Goal: Obtain resource: Obtain resource

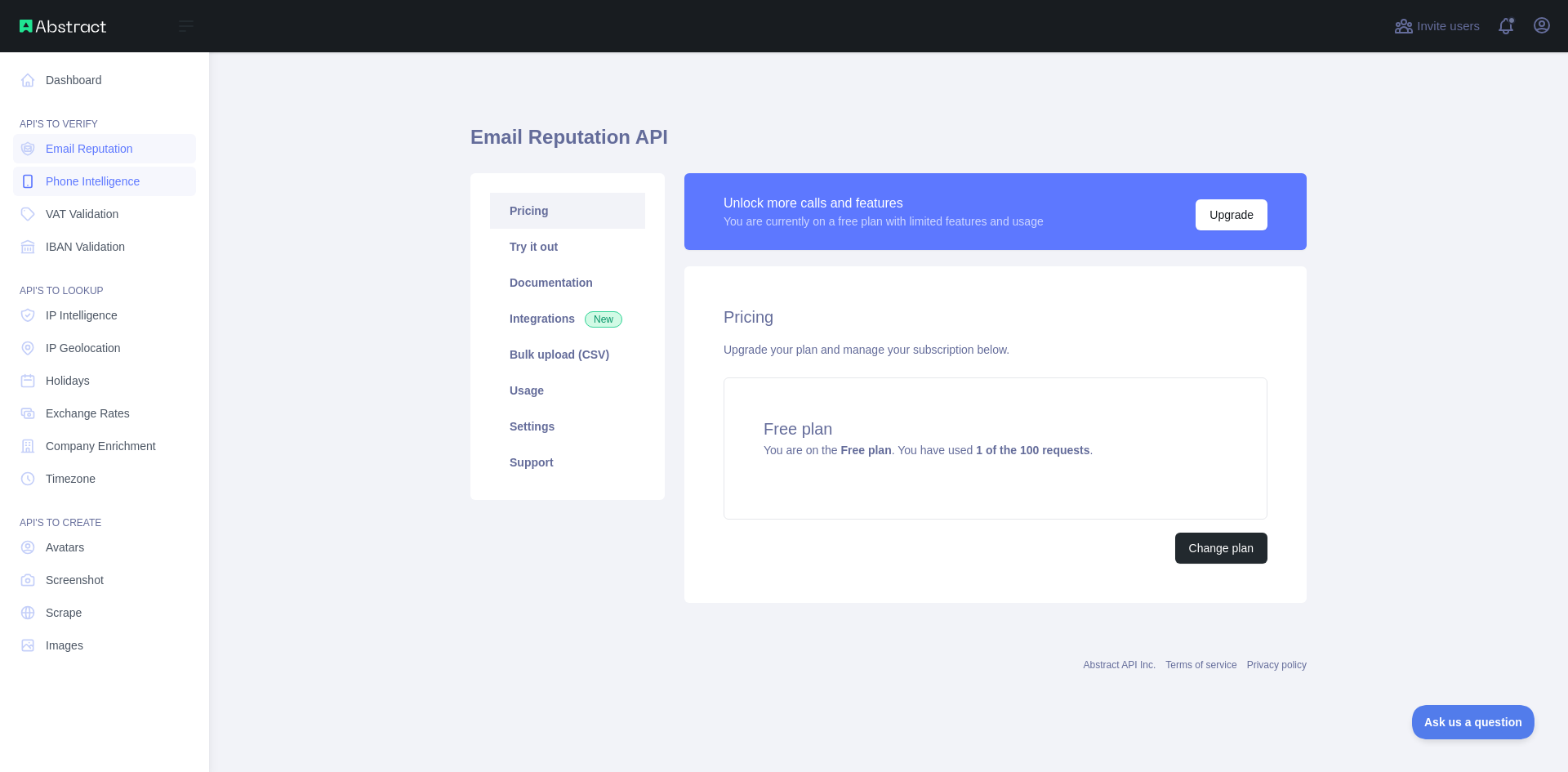
click at [68, 183] on span "Phone Intelligence" at bounding box center [92, 181] width 94 height 17
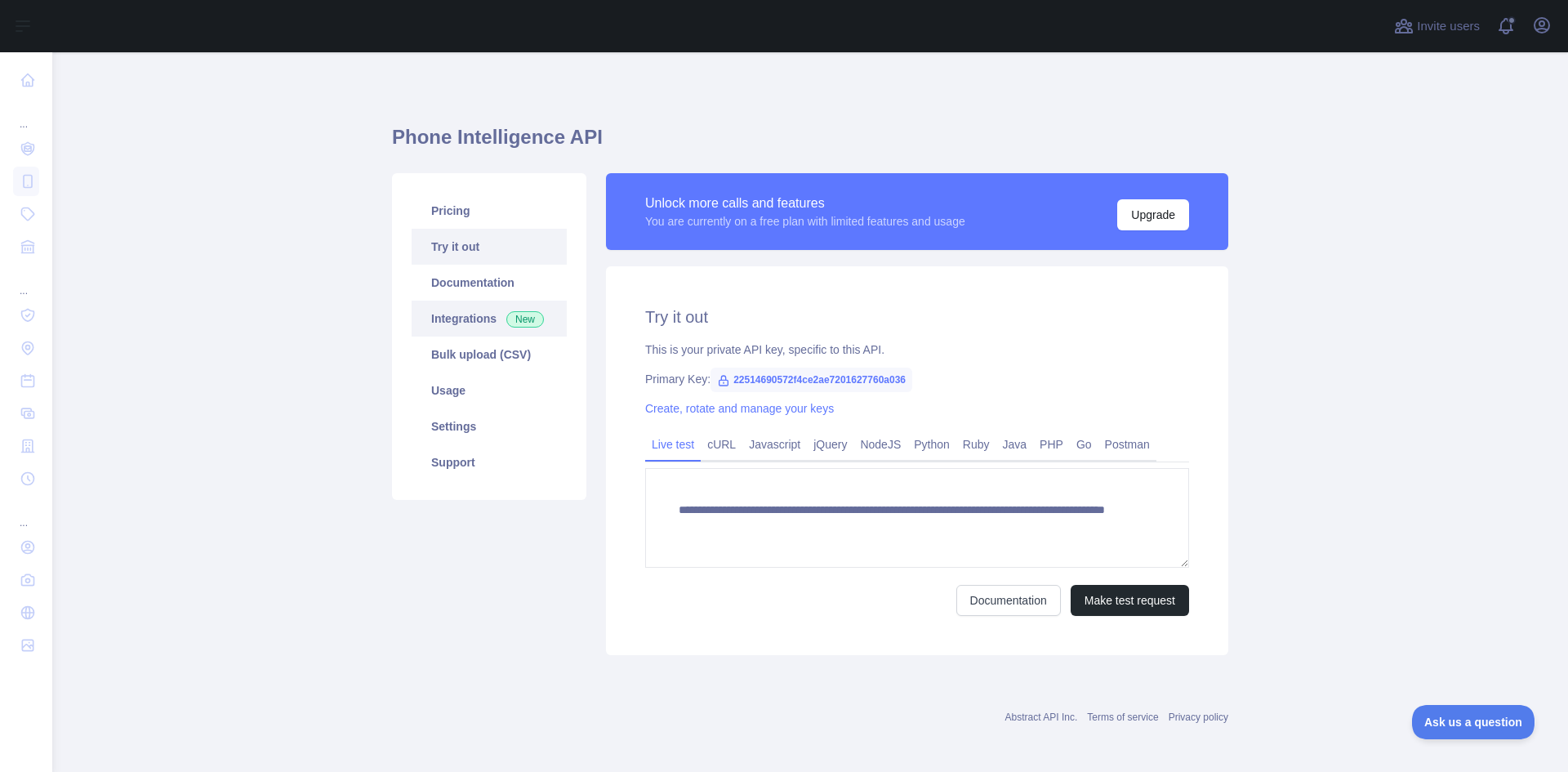
click at [469, 320] on link "Integrations New" at bounding box center [488, 318] width 155 height 36
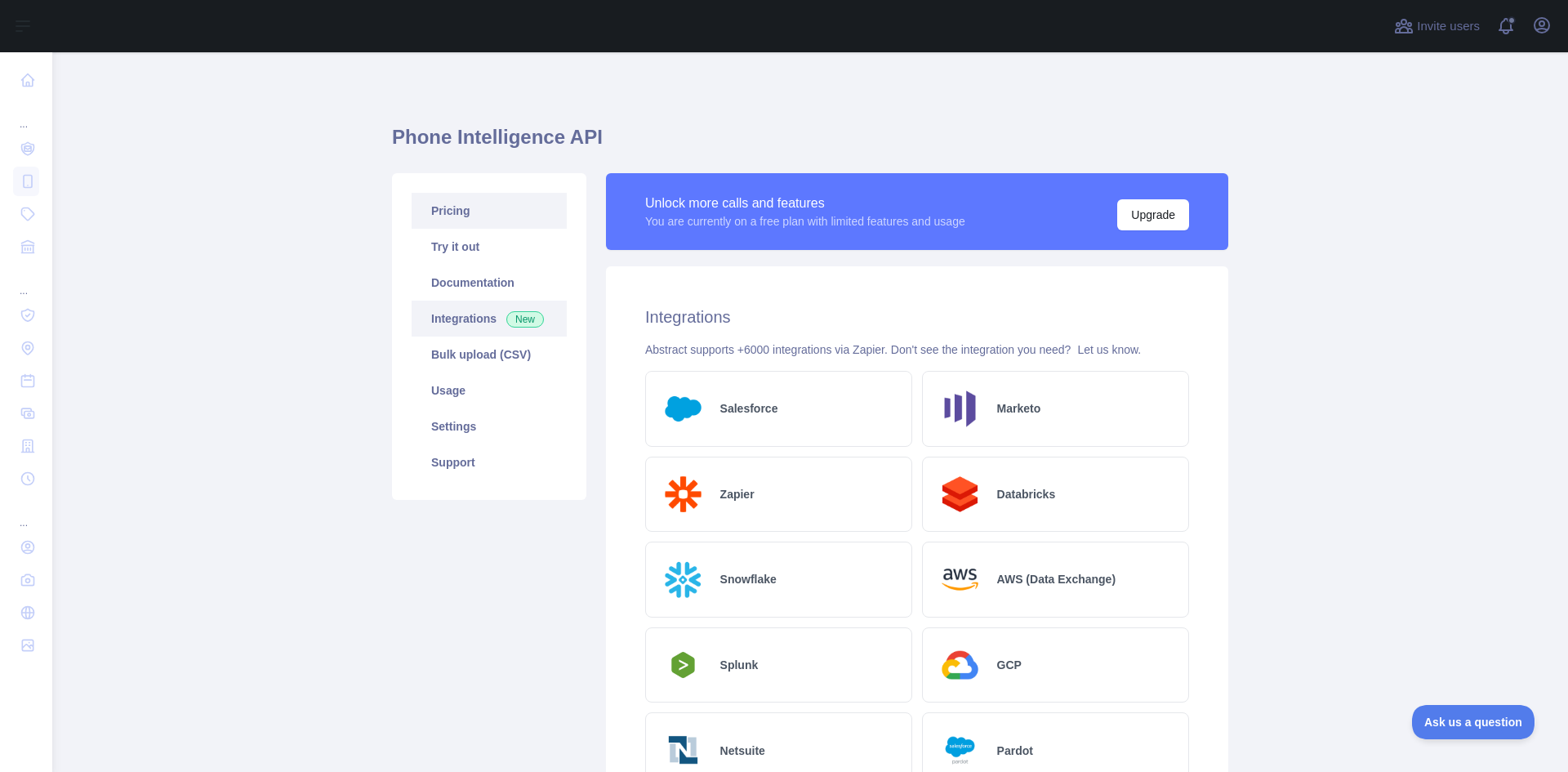
click at [493, 216] on link "Pricing" at bounding box center [488, 210] width 155 height 36
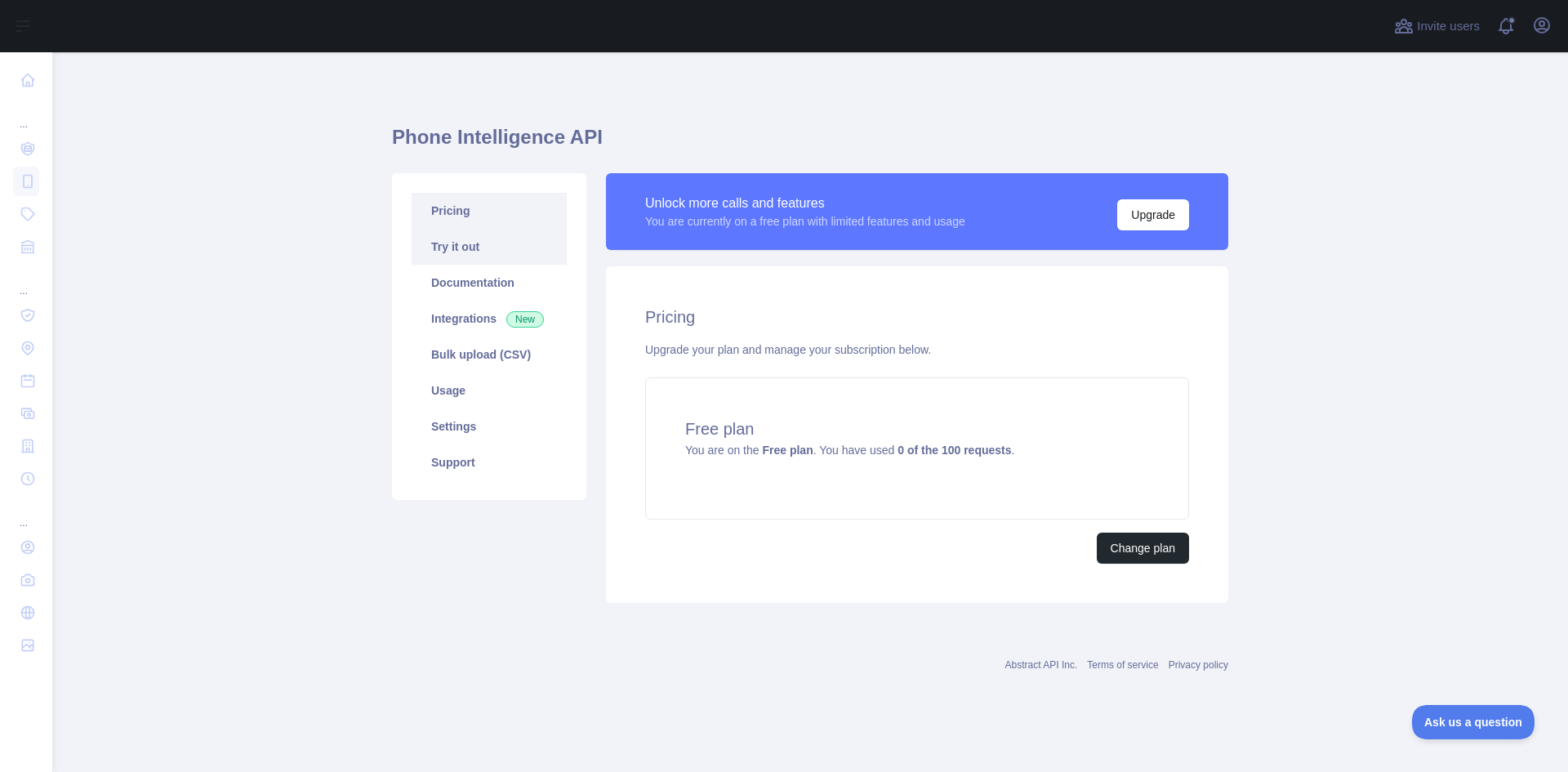
click at [469, 252] on link "Try it out" at bounding box center [488, 246] width 155 height 36
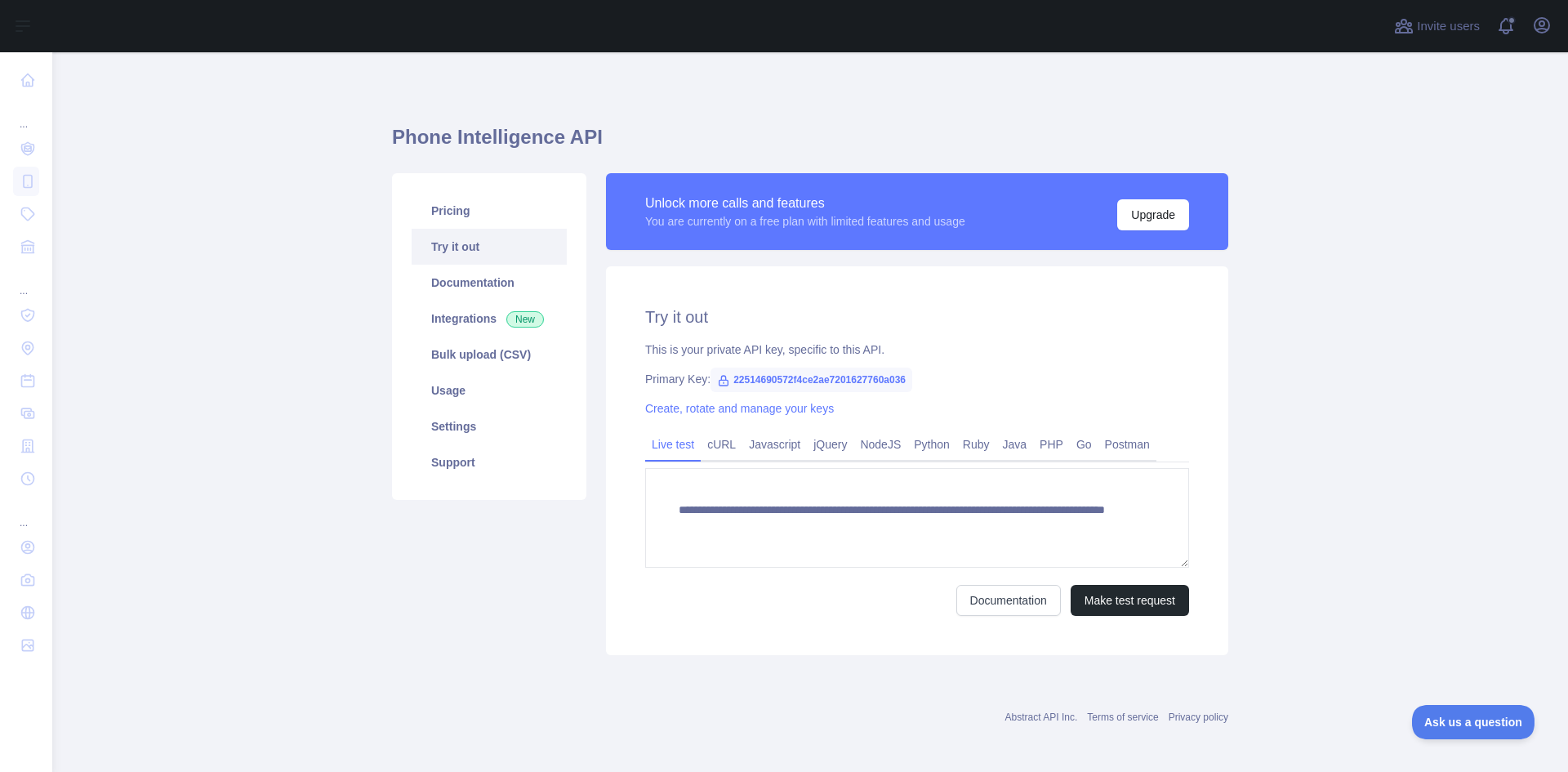
click at [825, 376] on span "22514690572f4ce2ae7201627760a036" at bounding box center [811, 380] width 202 height 25
click at [748, 376] on span "22514690572f4ce2ae7201627760a036" at bounding box center [811, 380] width 202 height 25
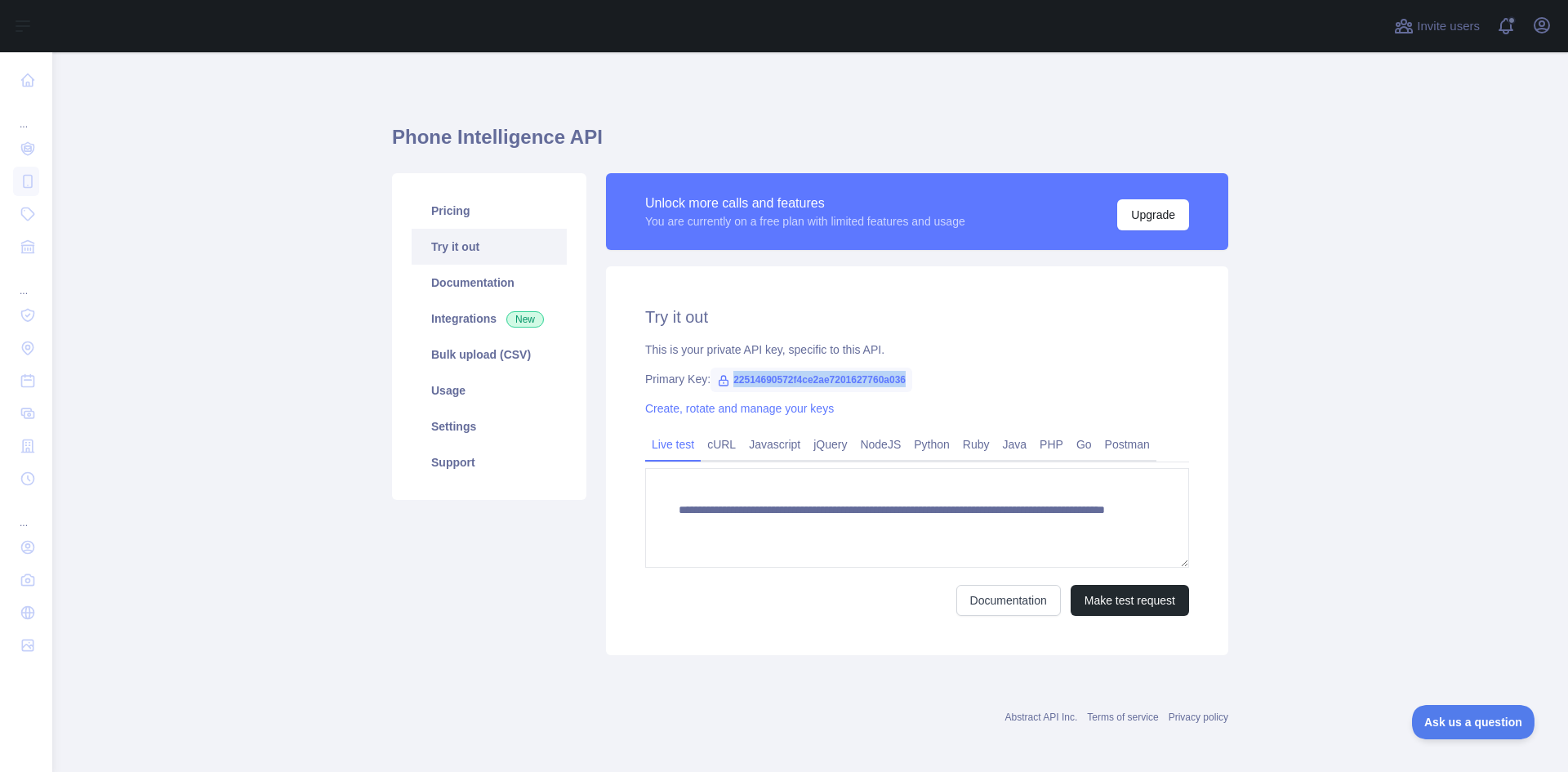
drag, startPoint x: 725, startPoint y: 379, endPoint x: 927, endPoint y: 379, distance: 202.0
click at [927, 379] on div "Primary Key: 22514690572f4ce2ae7201627760a036" at bounding box center [916, 379] width 544 height 17
copy span "22514690572f4ce2ae7201627760a036"
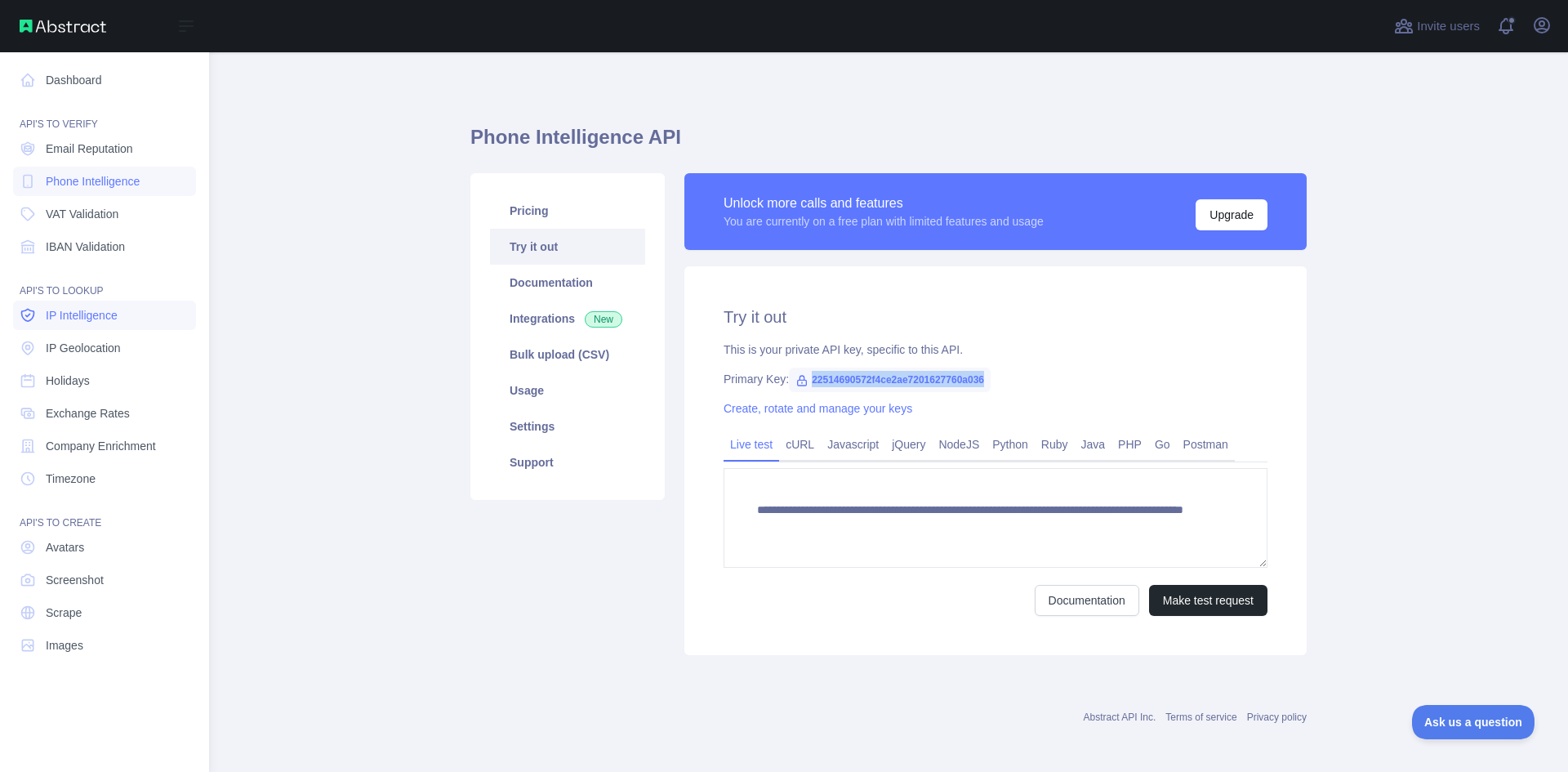
click at [29, 316] on icon at bounding box center [27, 315] width 12 height 12
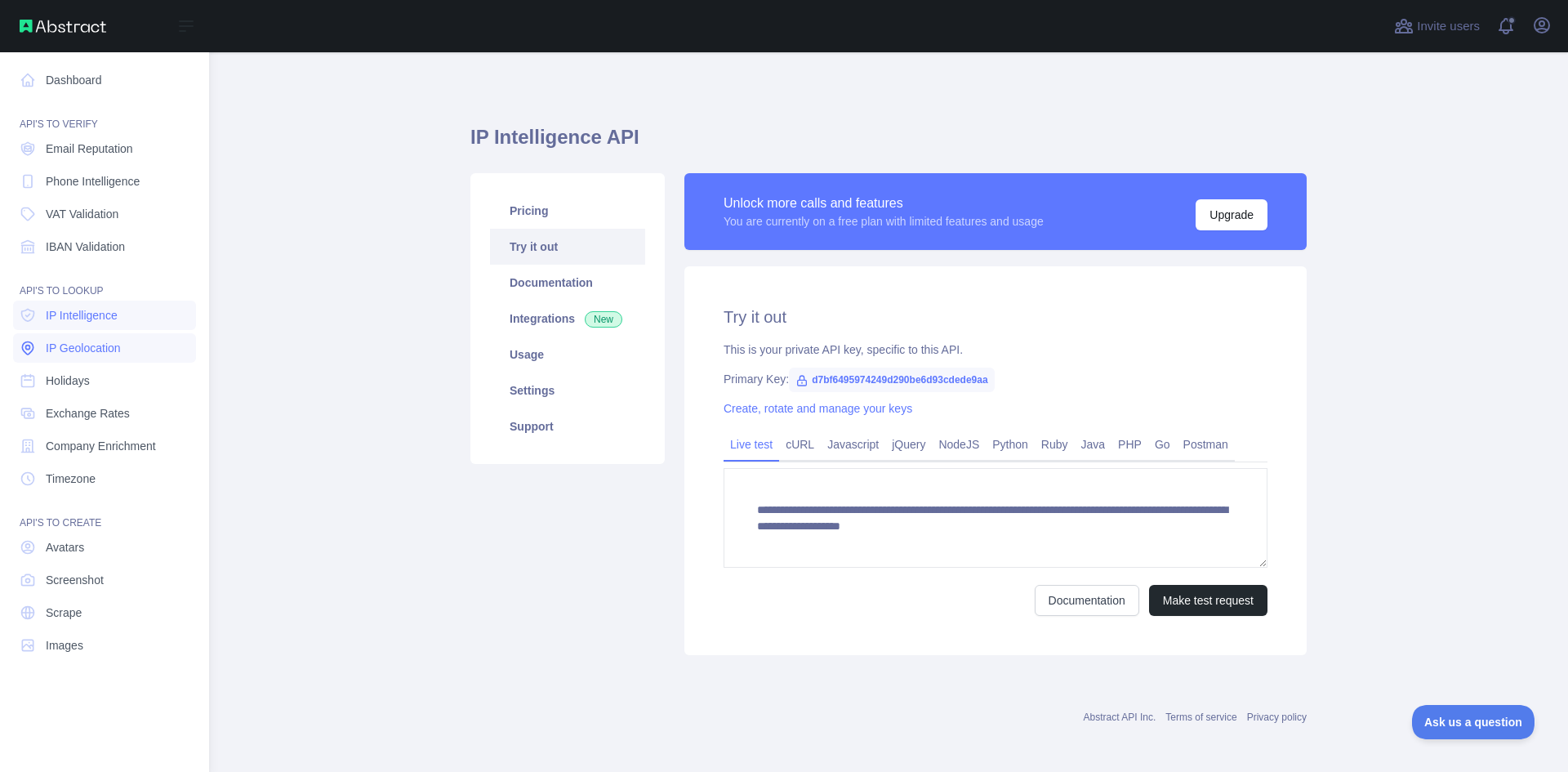
click at [62, 350] on span "IP Geolocation" at bounding box center [83, 348] width 75 height 17
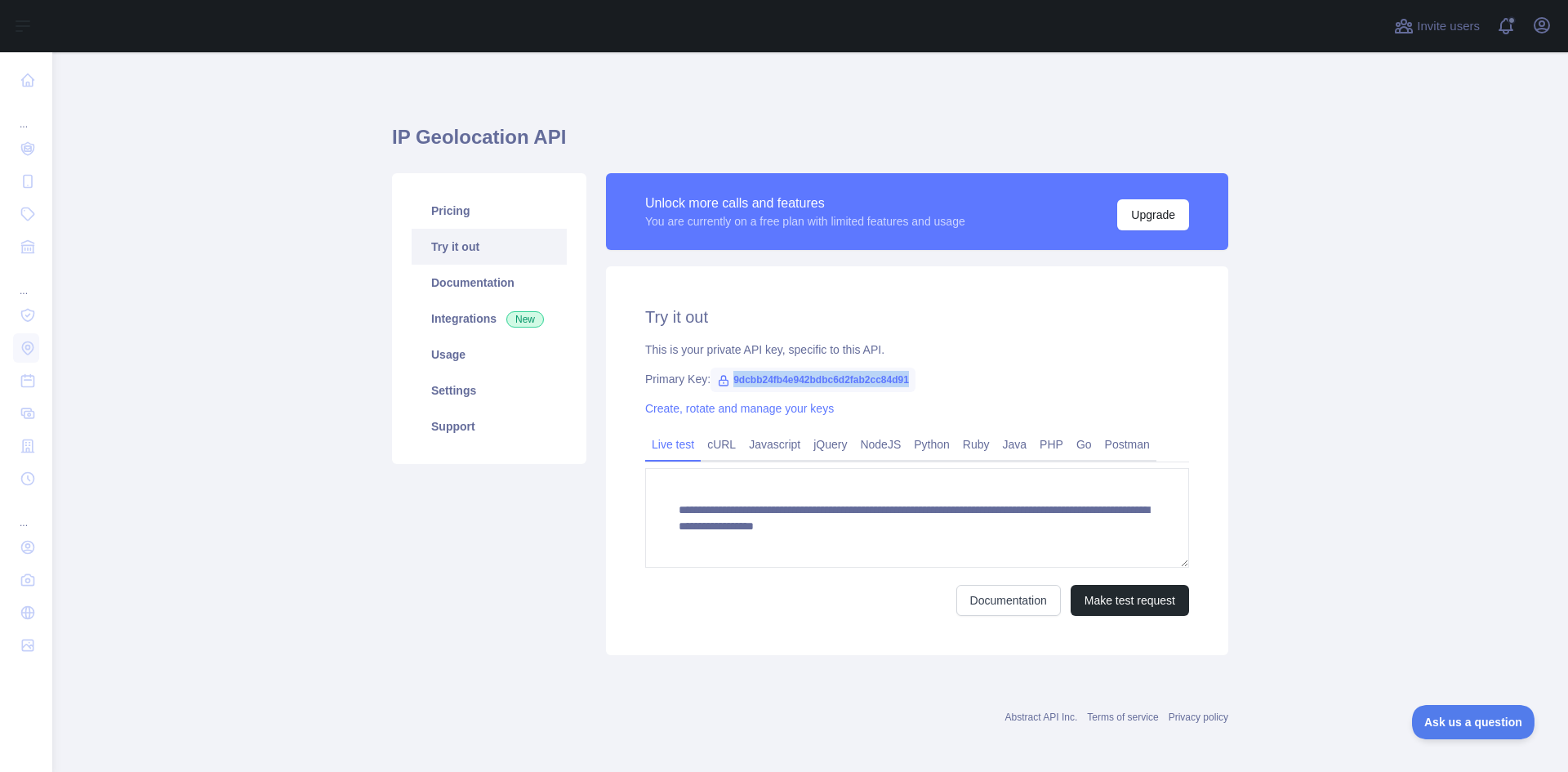
drag, startPoint x: 724, startPoint y: 377, endPoint x: 907, endPoint y: 370, distance: 183.1
click at [907, 370] on div "**********" at bounding box center [917, 461] width 623 height 389
copy span "9dcbb24fb4e942bdbc6d2fab2cc84d91"
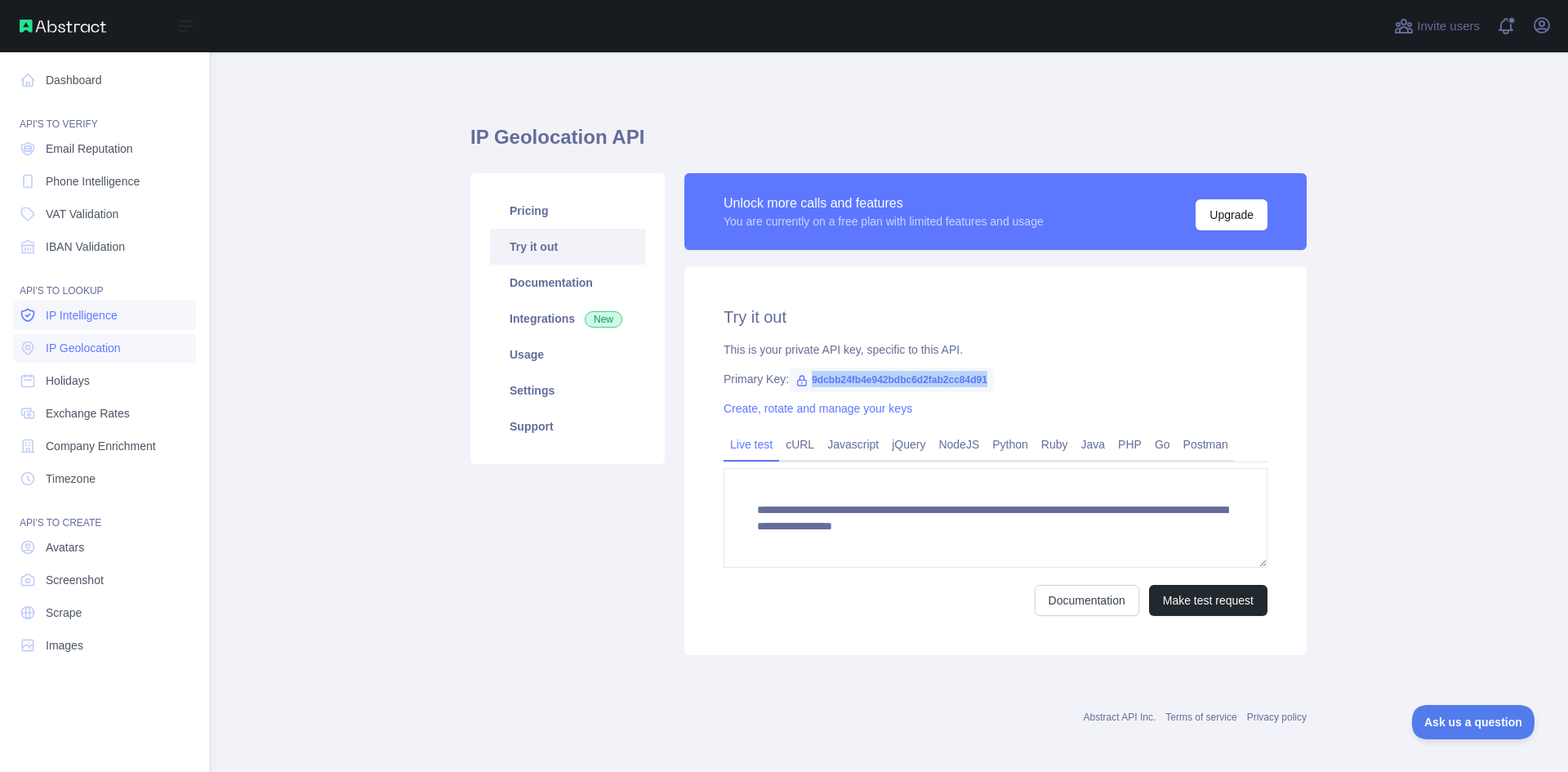
click at [29, 313] on icon at bounding box center [28, 316] width 17 height 17
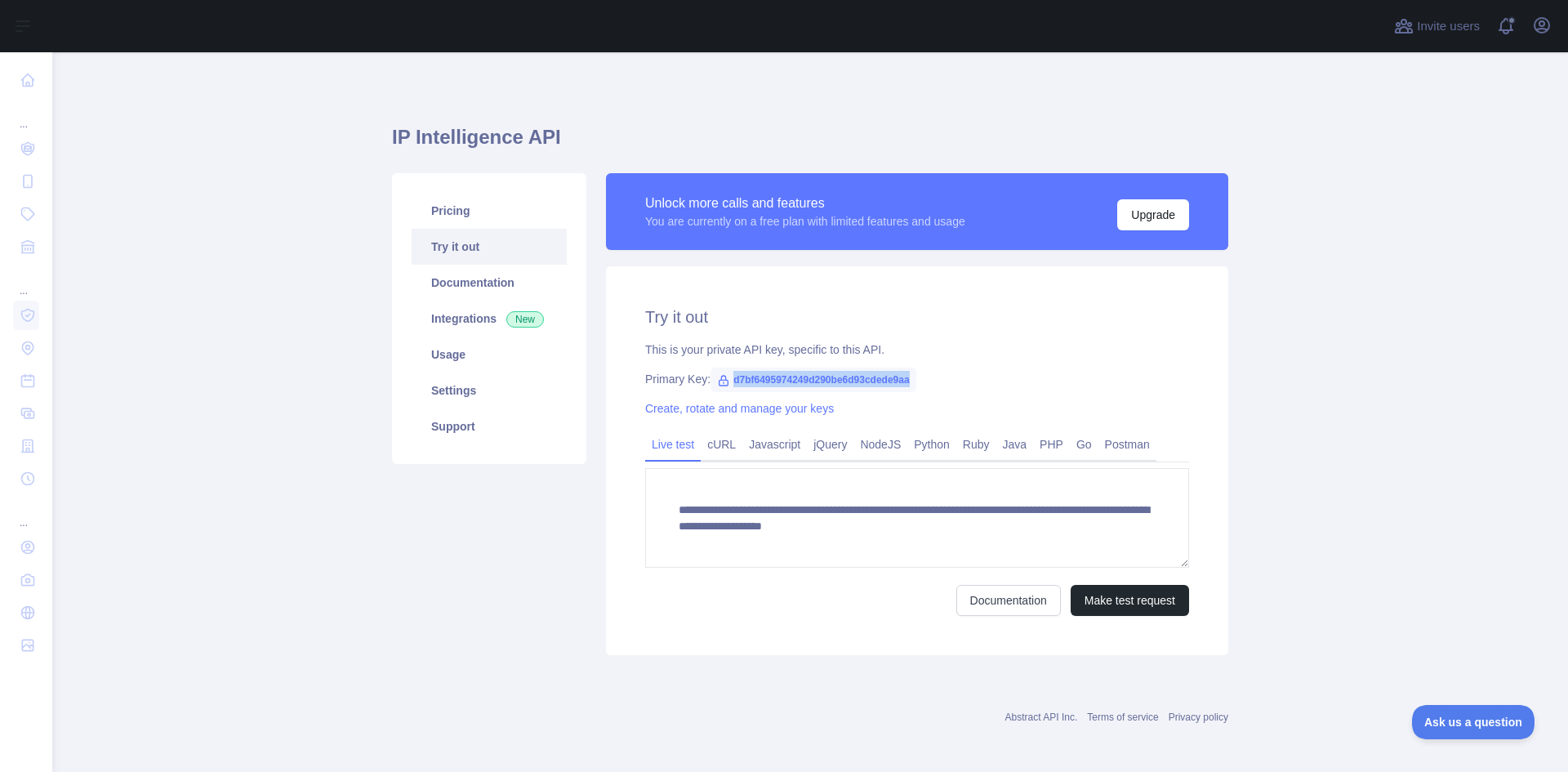
drag, startPoint x: 727, startPoint y: 384, endPoint x: 901, endPoint y: 368, distance: 174.7
click at [901, 368] on span "d7bf6495974249d290be6d93cdede9aa" at bounding box center [813, 380] width 205 height 25
copy span "d7bf6495974249d290be6d93cdede9aa"
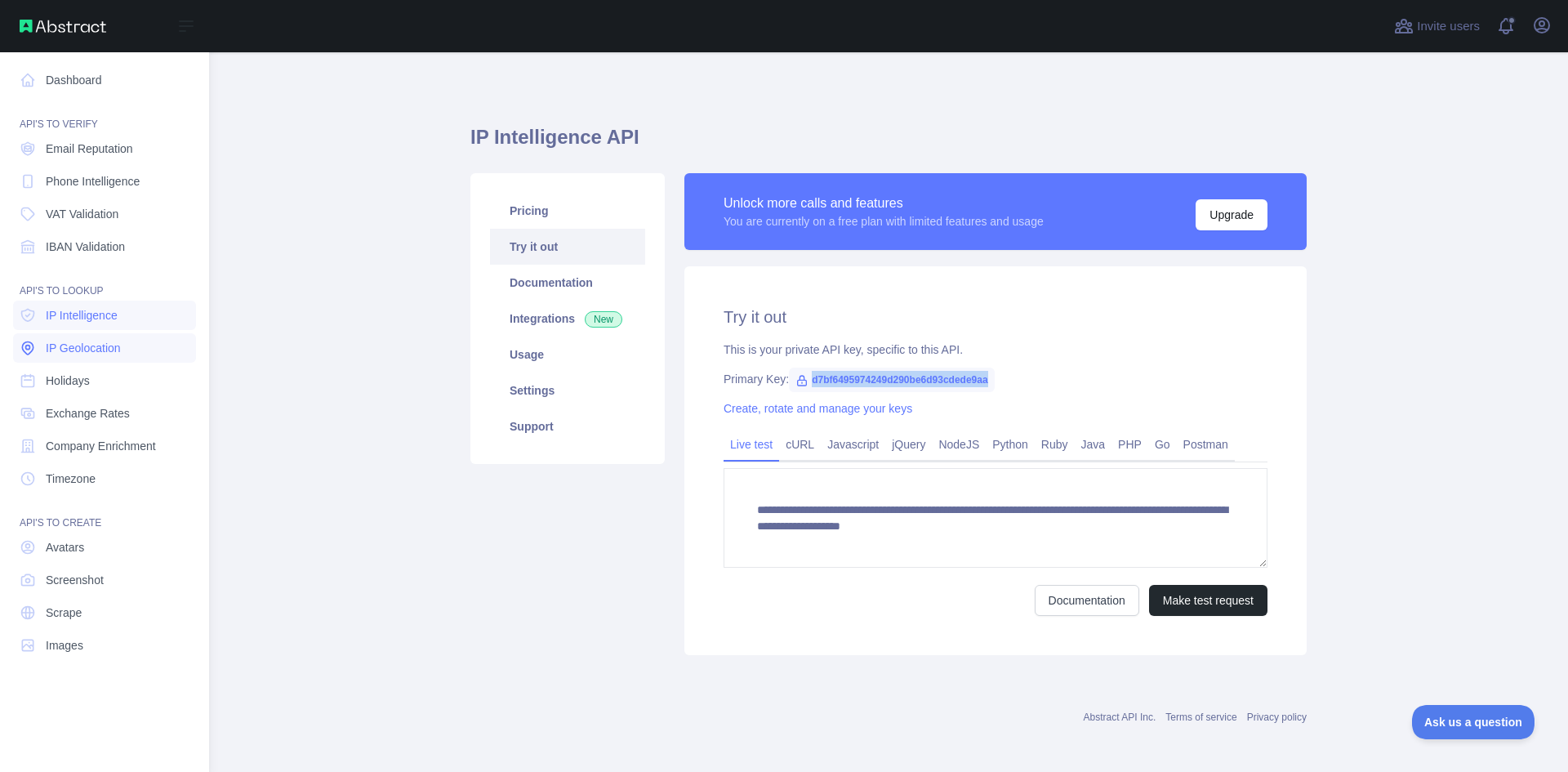
click at [71, 345] on span "IP Geolocation" at bounding box center [83, 348] width 75 height 17
click at [64, 175] on span "Phone Intelligence" at bounding box center [92, 181] width 94 height 17
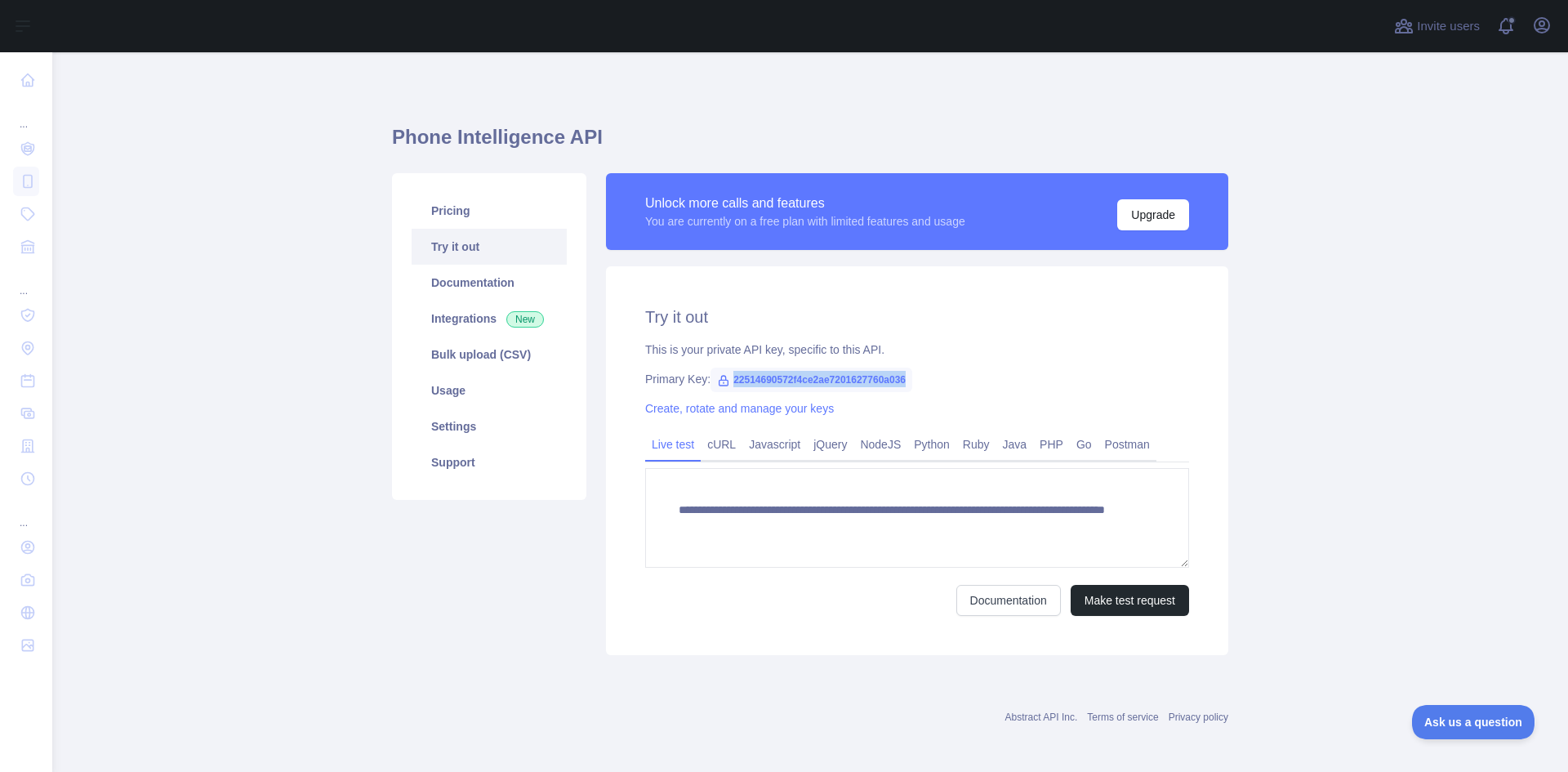
drag, startPoint x: 724, startPoint y: 383, endPoint x: 901, endPoint y: 383, distance: 177.0
click at [901, 383] on span "22514690572f4ce2ae7201627760a036" at bounding box center [811, 380] width 202 height 25
copy span "22514690572f4ce2ae7201627760a036"
click at [815, 451] on link "jQuery" at bounding box center [830, 445] width 46 height 27
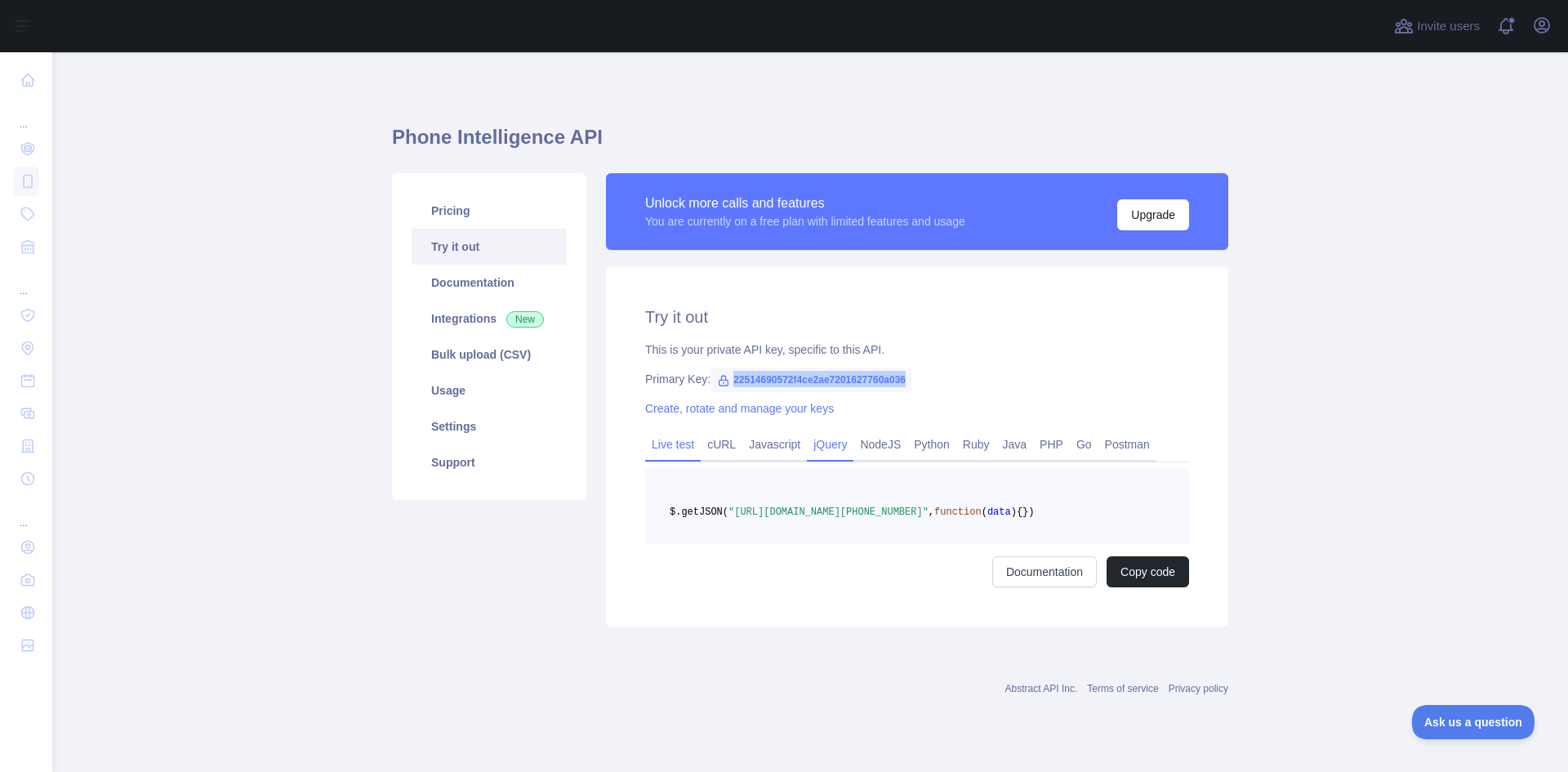
click at [679, 442] on link "Live test" at bounding box center [672, 445] width 55 height 27
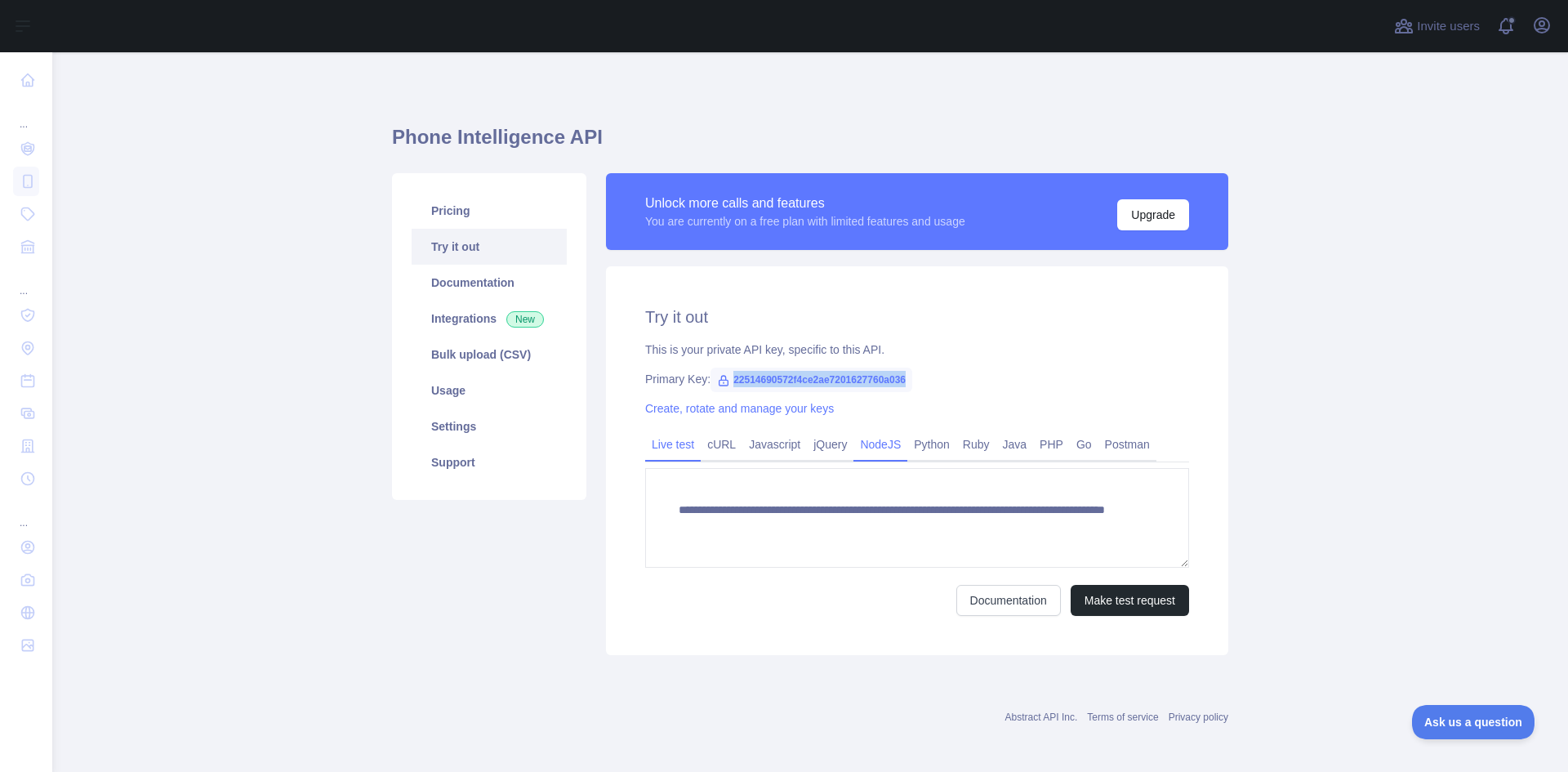
click at [862, 441] on link "NodeJS" at bounding box center [880, 445] width 54 height 27
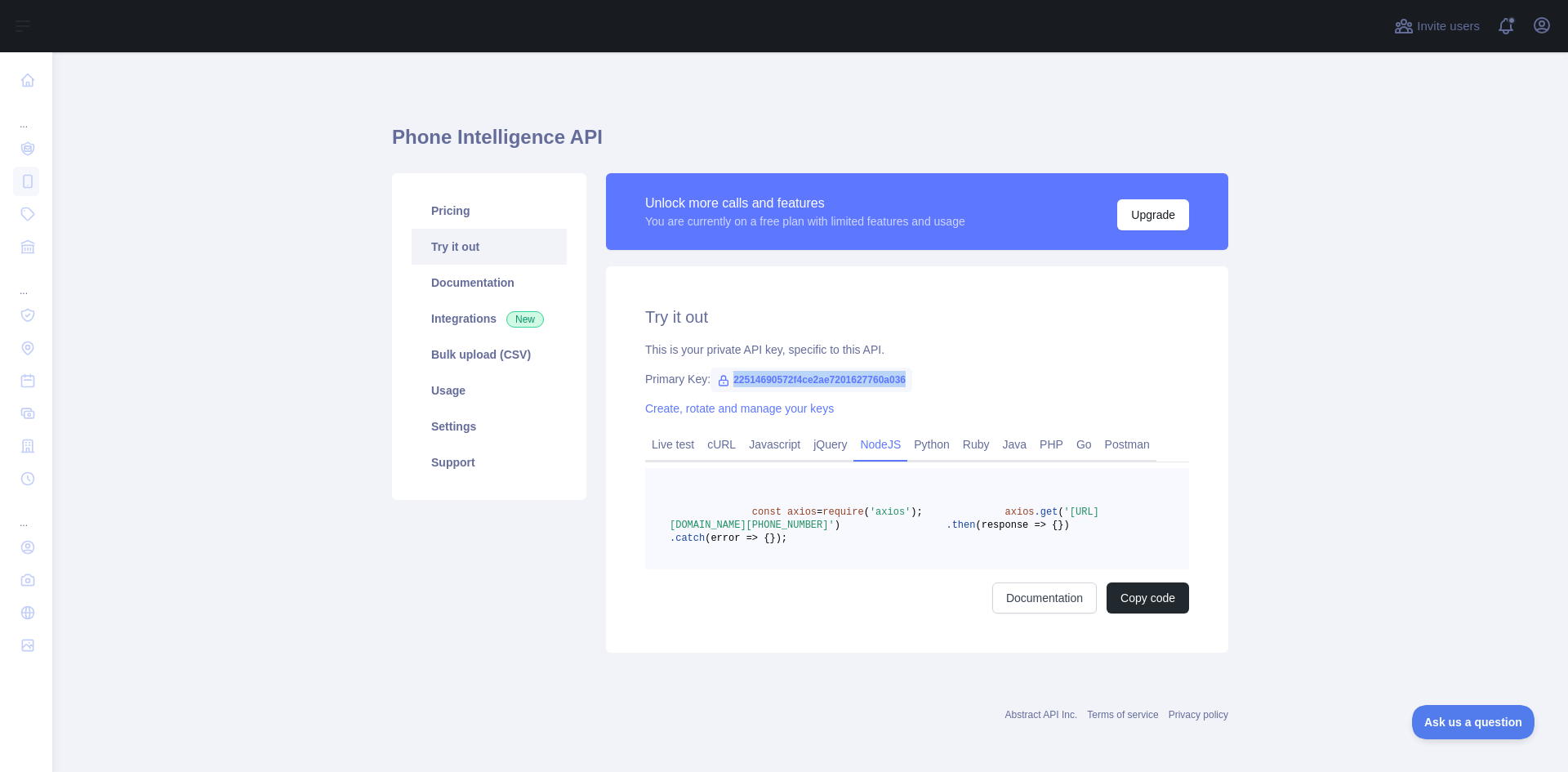
drag, startPoint x: 722, startPoint y: 509, endPoint x: 918, endPoint y: 588, distance: 211.3
click at [918, 570] on pre "const axios = require ( 'axios' ); axios .get ( '[URL][DOMAIN_NAME][PHONE_NUMBE…" at bounding box center [916, 519] width 544 height 101
copy code "const axios = require ( 'axios' ); axios .get ( '[URL][DOMAIN_NAME][PHONE_NUMBE…"
click at [1200, 260] on div "Unlock more calls and features You are currently on a free plan with limited fe…" at bounding box center [917, 220] width 623 height 93
